Goal: Information Seeking & Learning: Learn about a topic

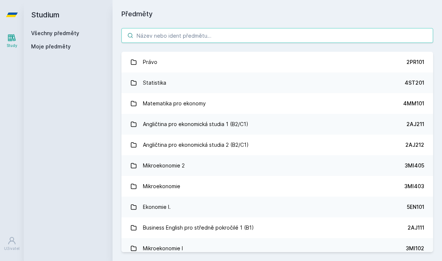
click at [308, 34] on input "search" at bounding box center [277, 35] width 312 height 15
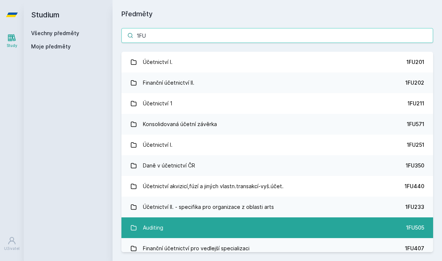
type input "1FU"
click at [280, 225] on link "Auditing 1FU505" at bounding box center [277, 228] width 312 height 21
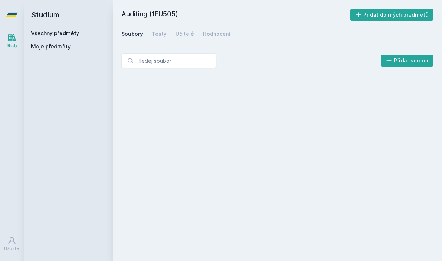
click at [136, 25] on div "Auditing (1FU505) Přidat do mých předmětů [GEOGRAPHIC_DATA] Testy Učitelé Hodno…" at bounding box center [277, 131] width 312 height 244
click at [133, 34] on div "Soubory" at bounding box center [131, 33] width 21 height 7
click at [153, 34] on div "Testy" at bounding box center [159, 33] width 15 height 7
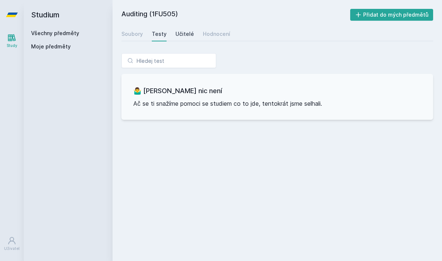
click at [179, 33] on div "Učitelé" at bounding box center [184, 33] width 19 height 7
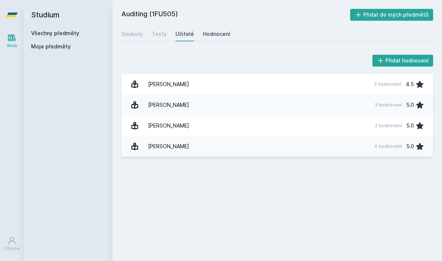
click at [210, 34] on div "Hodnocení" at bounding box center [216, 33] width 27 height 7
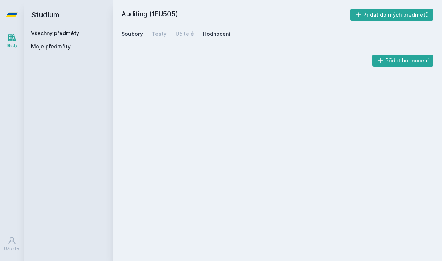
click at [124, 36] on div "Soubory" at bounding box center [131, 33] width 21 height 7
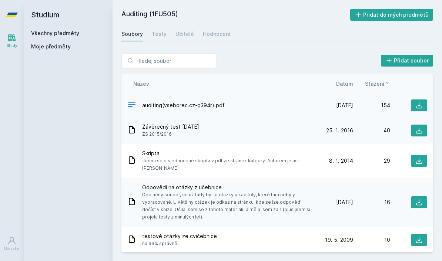
click at [169, 108] on span "auditing(vseborec.cz-g394r).pdf" at bounding box center [183, 105] width 83 height 7
click at [415, 109] on button at bounding box center [419, 106] width 16 height 12
drag, startPoint x: 361, startPoint y: 2, endPoint x: 0, endPoint y: 0, distance: 361.7
